Goal: Check status: Check status

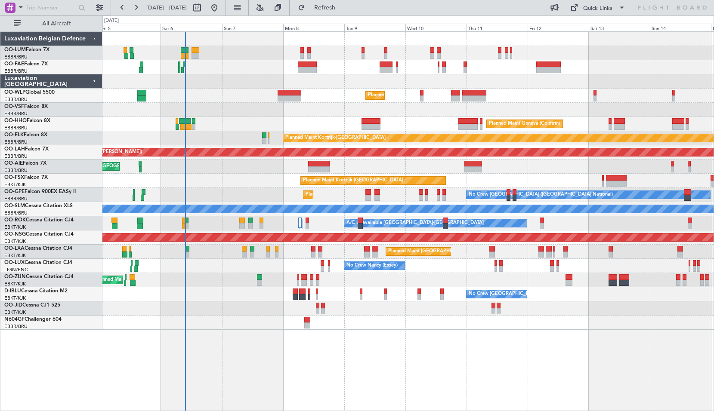
click at [311, 124] on div "Owner Melsbroek Air Base Planned Maint Brussels (Brussels National) Owner Melsb…" at bounding box center [407, 181] width 611 height 298
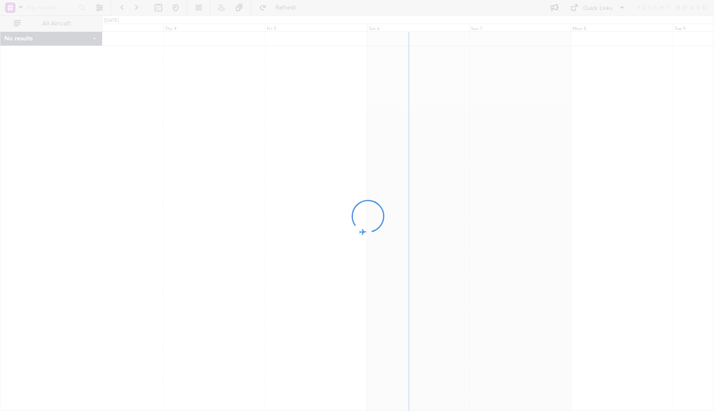
drag, startPoint x: 590, startPoint y: 240, endPoint x: 470, endPoint y: 243, distance: 119.3
click at [470, 243] on div at bounding box center [357, 205] width 714 height 411
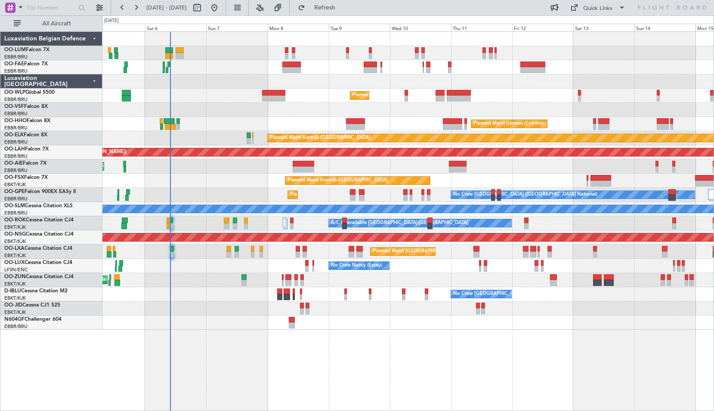
click at [334, 329] on div "Owner Melsbroek Air Base Planned Maint [GEOGRAPHIC_DATA] ([GEOGRAPHIC_DATA]) Ow…" at bounding box center [407, 181] width 611 height 298
